Goal: Transaction & Acquisition: Book appointment/travel/reservation

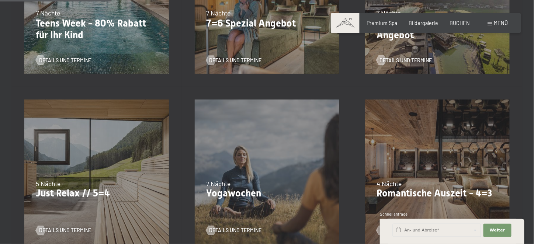
scroll to position [322, 0]
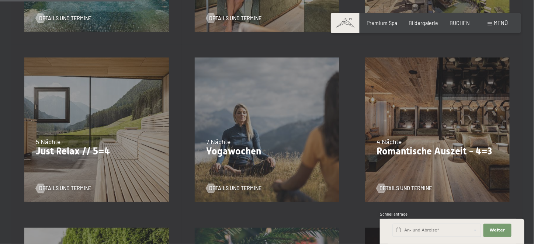
click at [446, 127] on div "09.11.–05.12.2025 08.12.–19.12.2025 11.01.–23.01.2026 08.03.–27.03.2026 29.03.–…" at bounding box center [437, 130] width 170 height 170
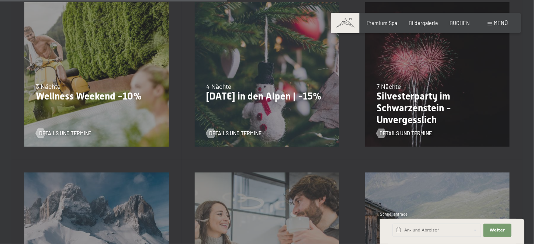
scroll to position [543, 0]
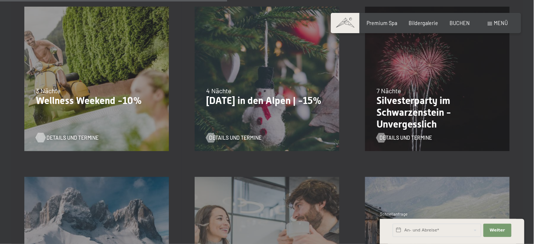
click at [64, 137] on span "Details und Termine" at bounding box center [72, 137] width 52 height 7
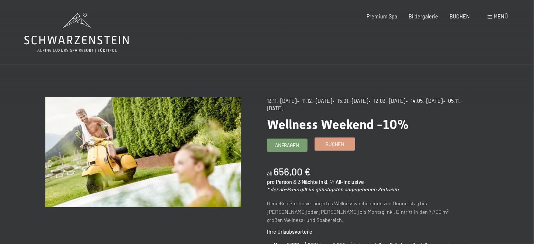
click at [330, 143] on span "Buchen" at bounding box center [335, 144] width 19 height 7
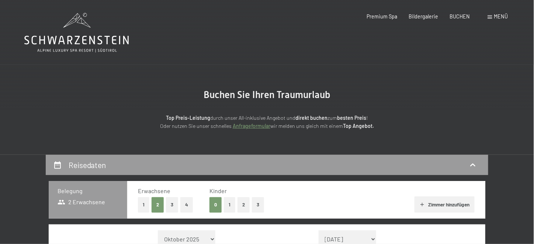
select select "[DATE]"
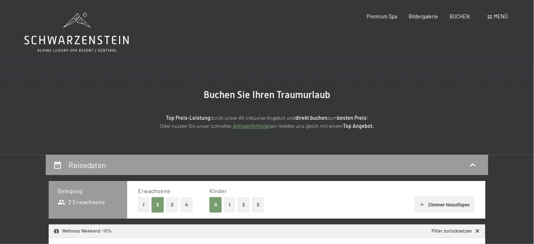
select select "2025-11-01"
select select "2025-12-01"
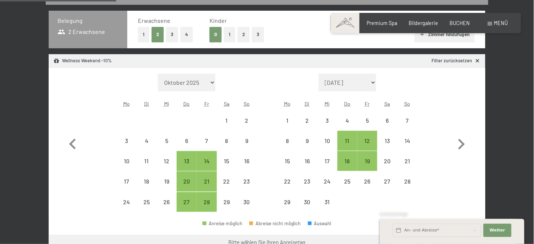
scroll to position [194, 0]
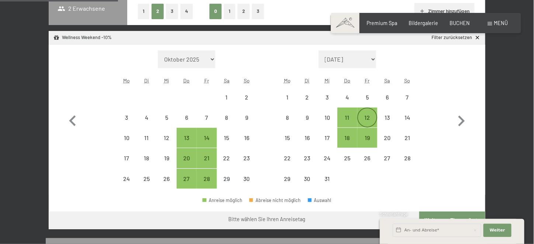
click at [365, 117] on div "12" at bounding box center [367, 124] width 18 height 18
select select "2025-11-01"
select select "2025-12-01"
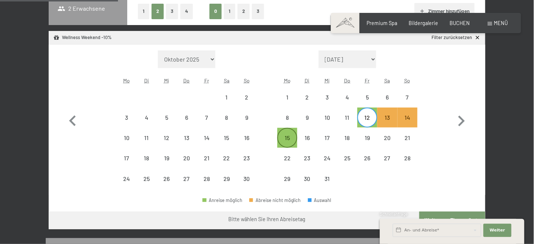
click at [287, 140] on div "15" at bounding box center [287, 144] width 18 height 18
select select "2025-11-01"
select select "2025-12-01"
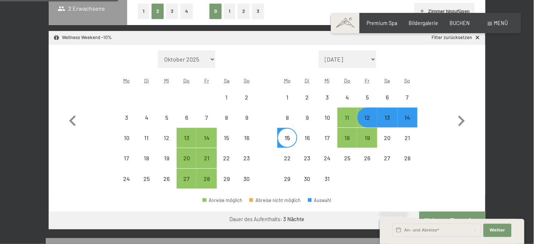
select select "2025-11-01"
select select "2025-12-01"
click at [504, 233] on button "Weiter Adressfelder ausblenden" at bounding box center [497, 230] width 28 height 13
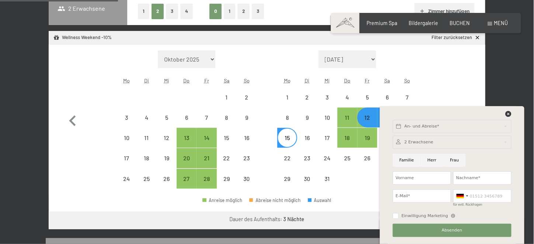
click at [428, 160] on input "Herr" at bounding box center [432, 160] width 22 height 13
radio input "true"
click at [425, 177] on input "Vorname" at bounding box center [422, 177] width 58 height 13
type input "Jochen"
type input "Weber"
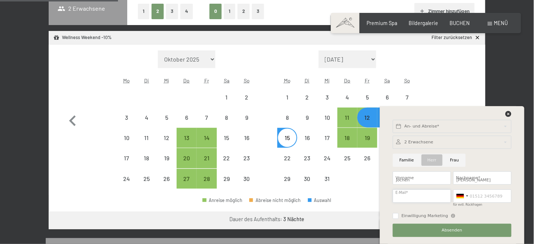
type input "info@weber-strassendienst.de"
type input "09574651168"
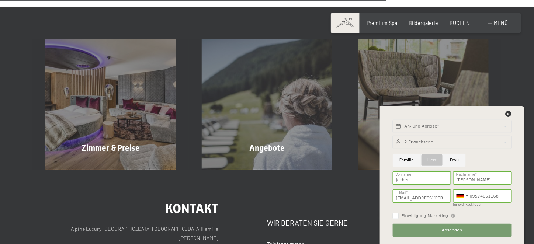
scroll to position [700, 0]
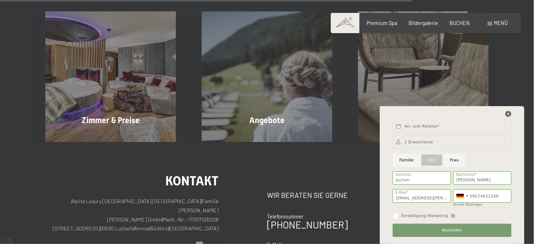
click at [508, 114] on icon at bounding box center [508, 114] width 6 height 6
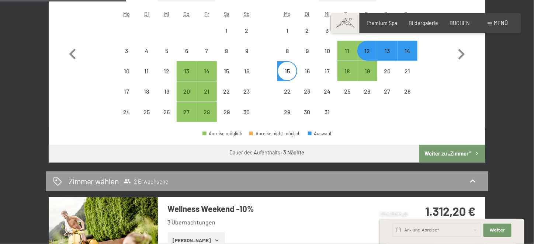
scroll to position [281, 0]
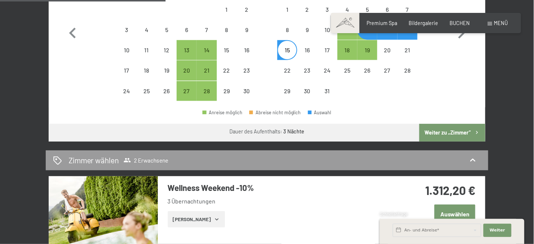
click at [451, 133] on button "Weiter zu „Zimmer“" at bounding box center [452, 133] width 66 height 18
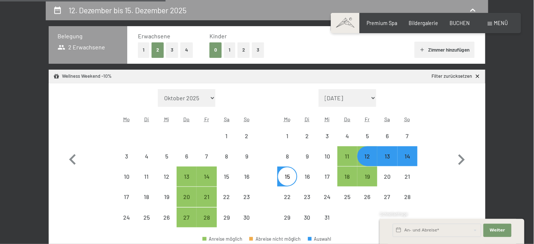
select select "2025-11-01"
select select "2025-12-01"
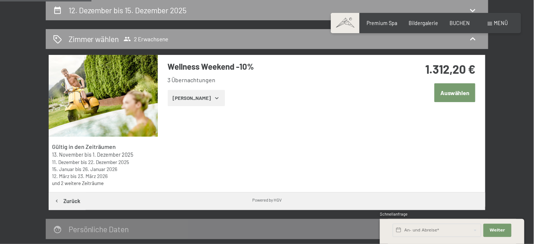
click at [191, 94] on button "Zeige Zimmer" at bounding box center [196, 98] width 57 height 16
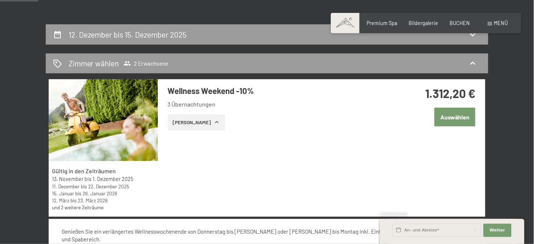
scroll to position [147, 0]
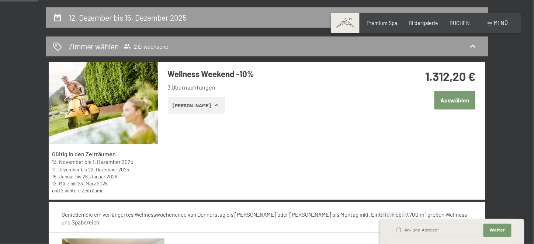
click at [97, 191] on link "und 2 weitere Zeiträume" at bounding box center [78, 190] width 52 height 6
